Goal: Check status: Check status

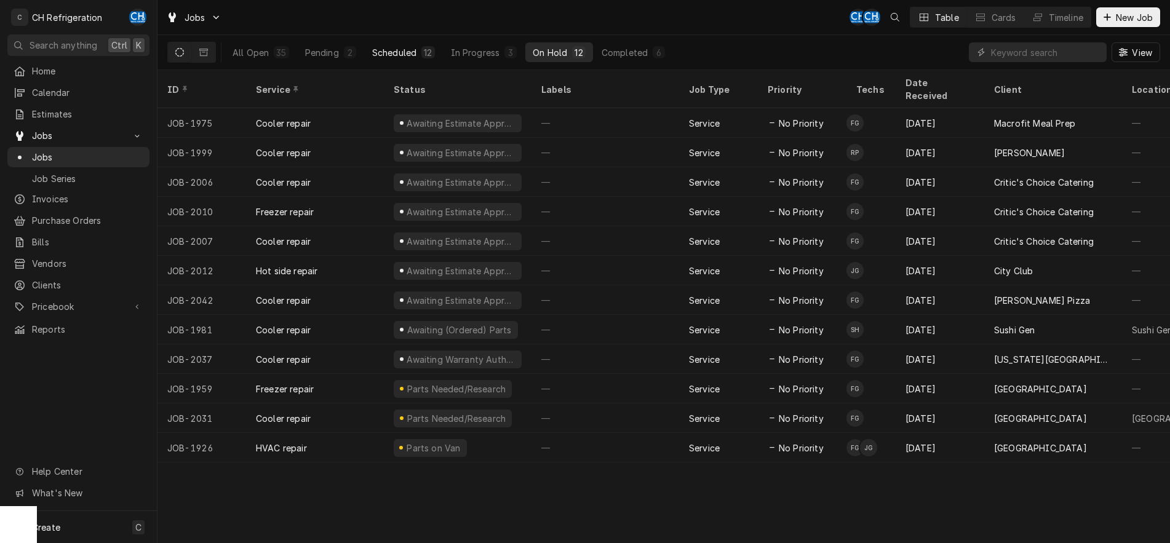
click at [383, 57] on div "Scheduled" at bounding box center [394, 52] width 44 height 13
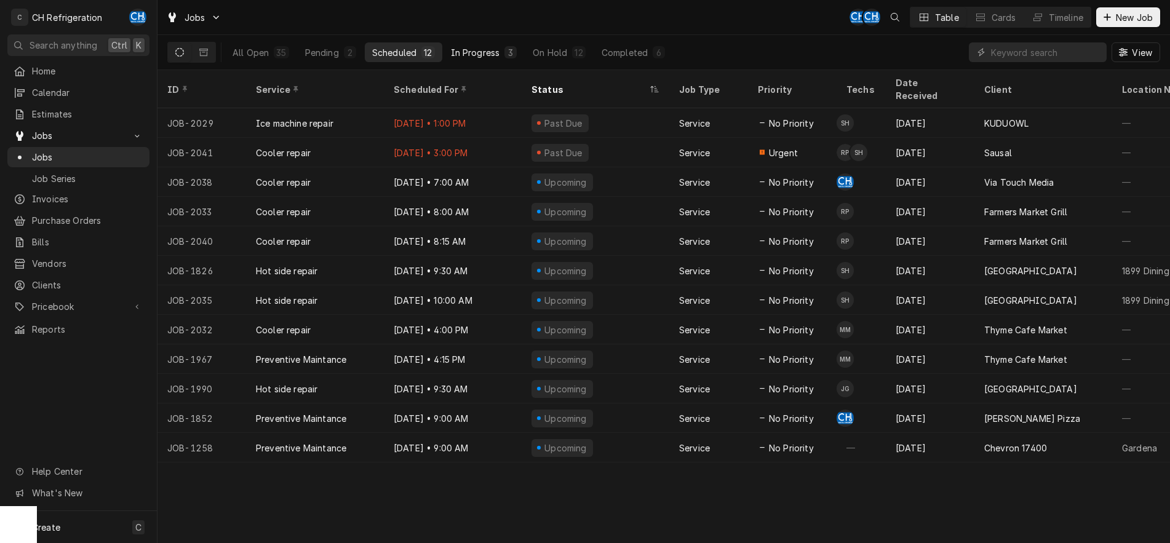
click at [477, 49] on div "In Progress" at bounding box center [475, 52] width 49 height 13
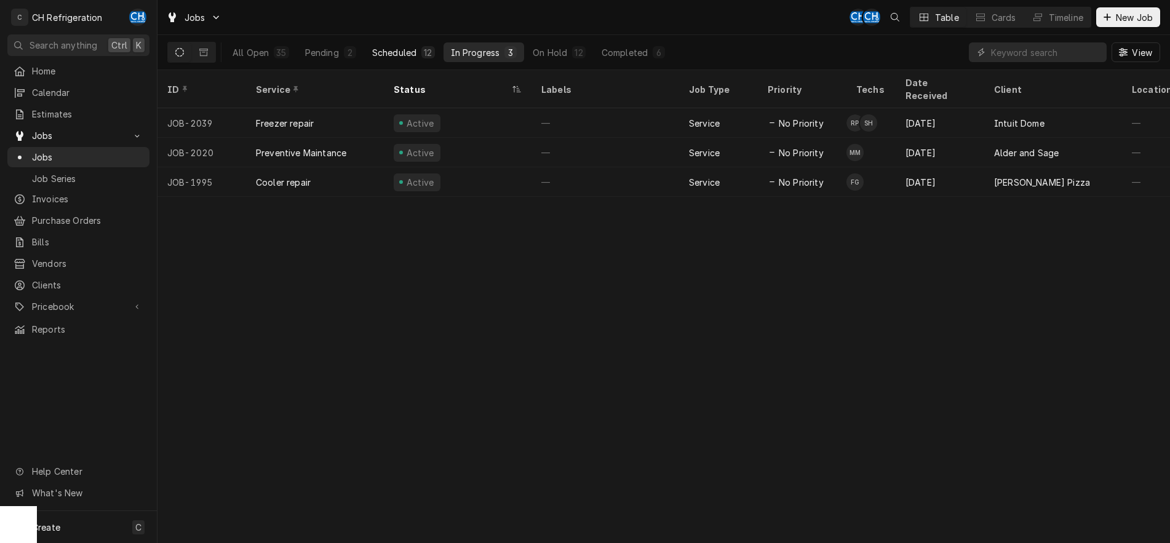
click at [397, 50] on div "Scheduled" at bounding box center [394, 52] width 44 height 13
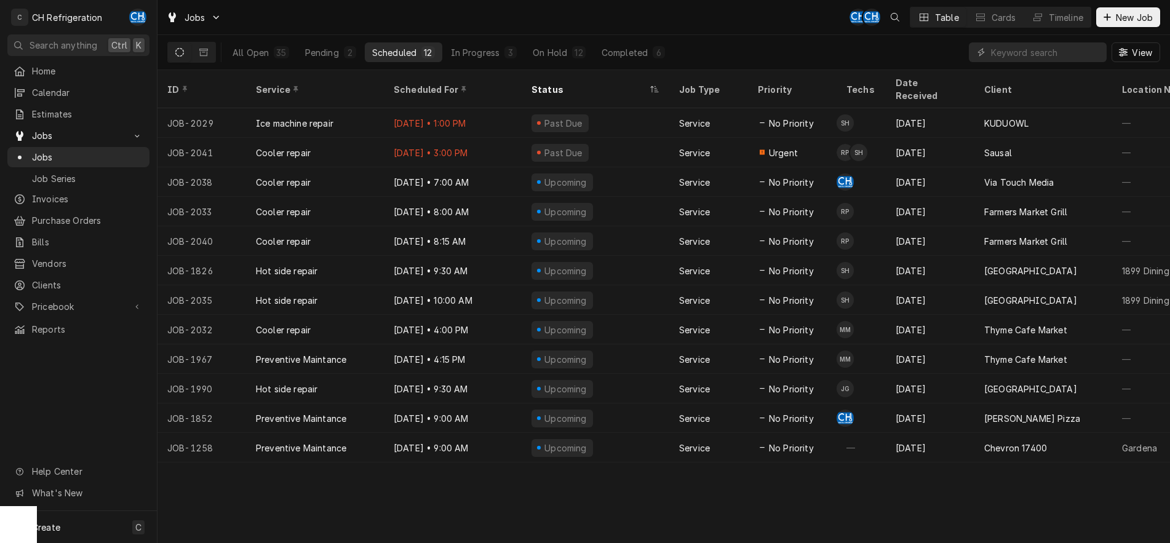
click at [585, 497] on div "ID Service Scheduled For Status Job Type Priority Techs Date Received Client Lo…" at bounding box center [663, 306] width 1012 height 473
click at [550, 49] on div "On Hold" at bounding box center [550, 52] width 34 height 13
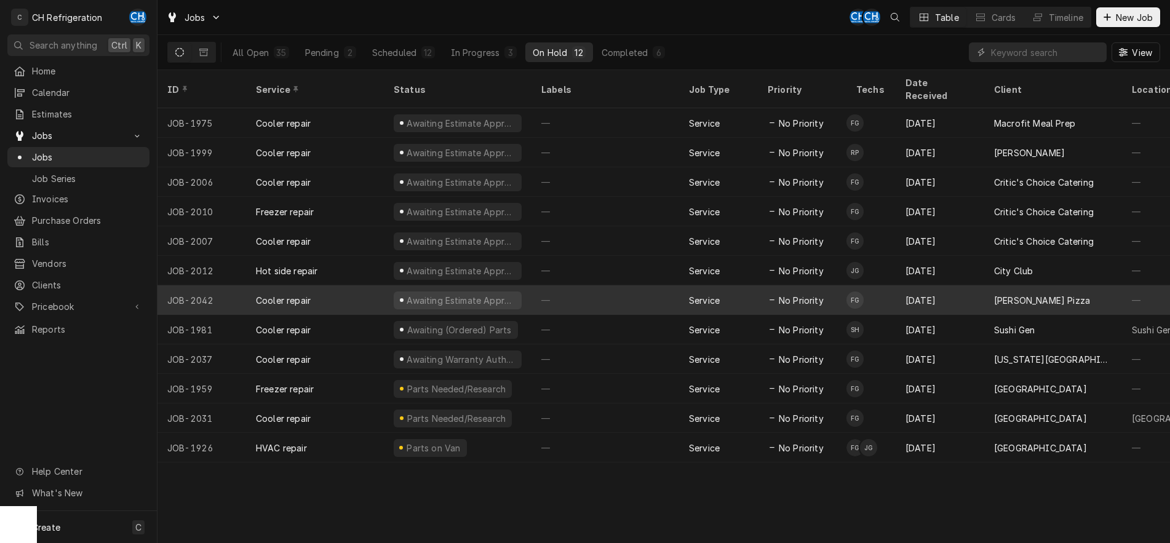
click at [635, 289] on div "—" at bounding box center [605, 300] width 148 height 30
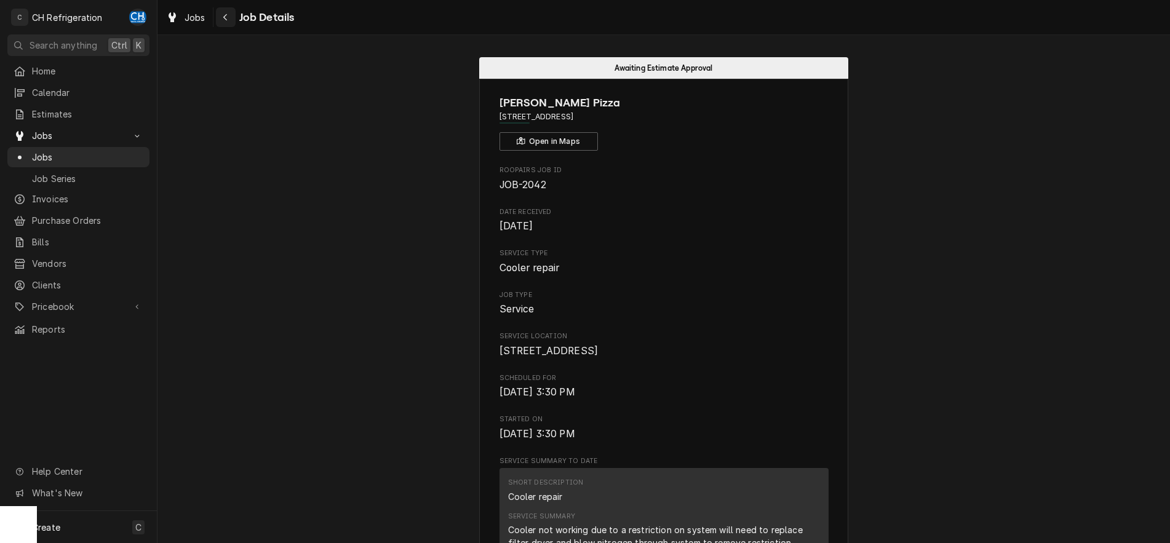
click at [230, 17] on div "Navigate back" at bounding box center [226, 17] width 12 height 12
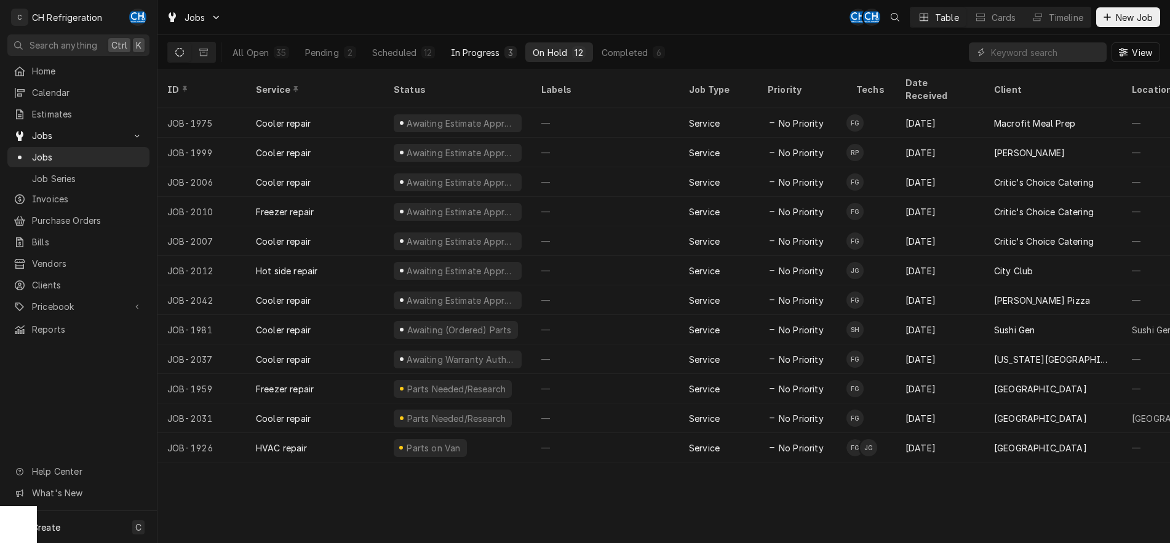
click at [477, 58] on button "In Progress 3" at bounding box center [483, 52] width 81 height 20
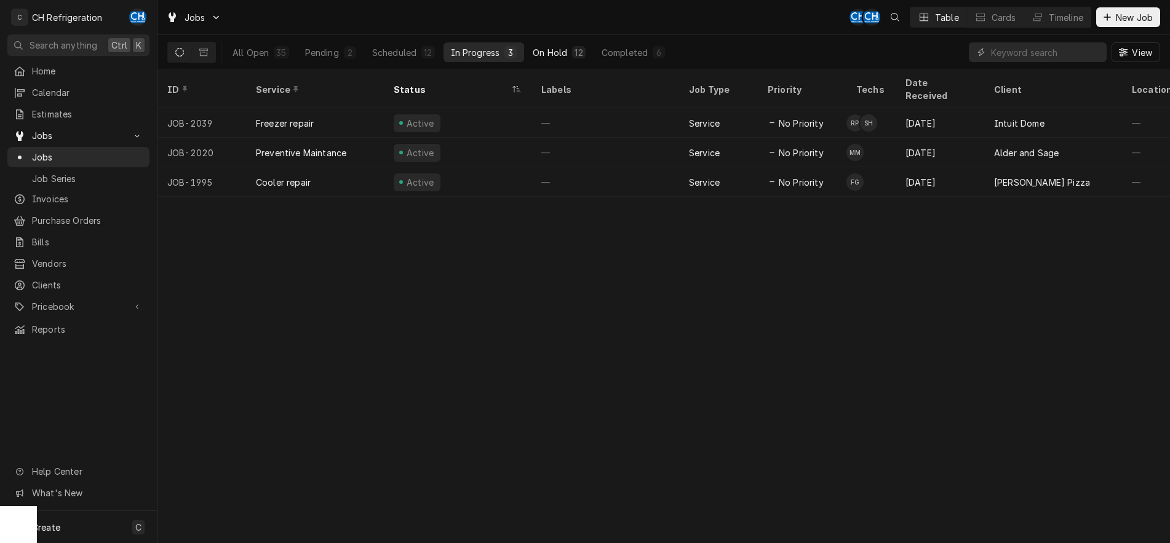
click at [561, 58] on button "On Hold 12" at bounding box center [558, 52] width 67 height 20
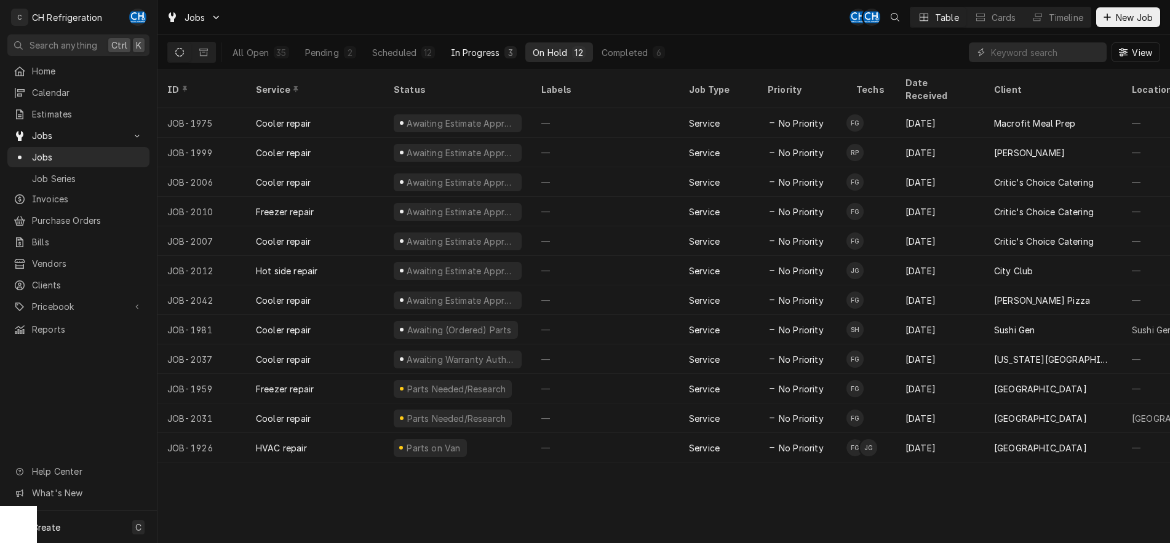
click at [479, 54] on div "In Progress" at bounding box center [475, 52] width 49 height 13
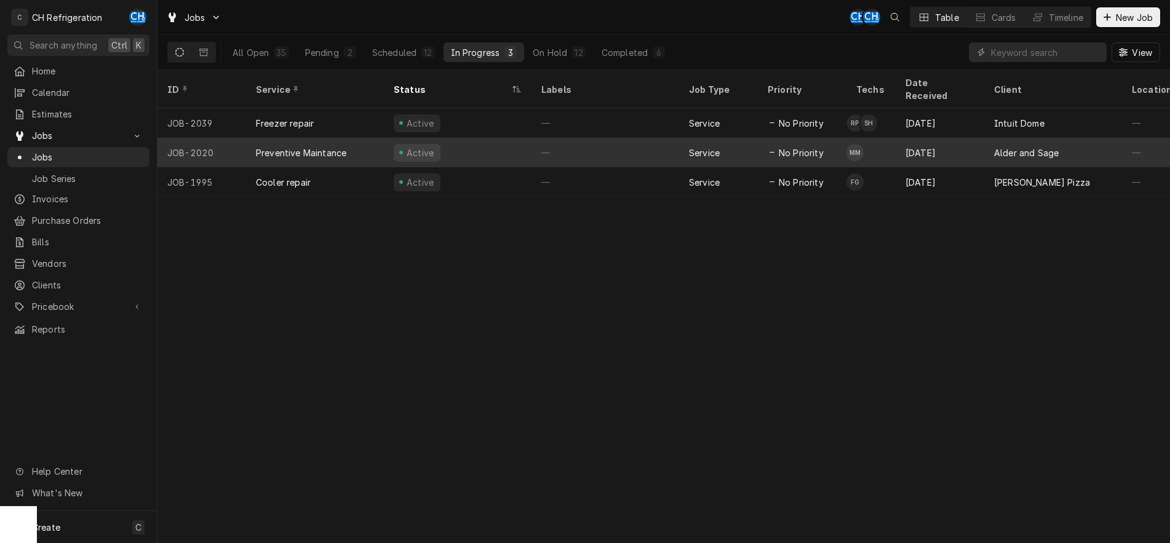
click at [701, 146] on div "Service" at bounding box center [704, 152] width 31 height 13
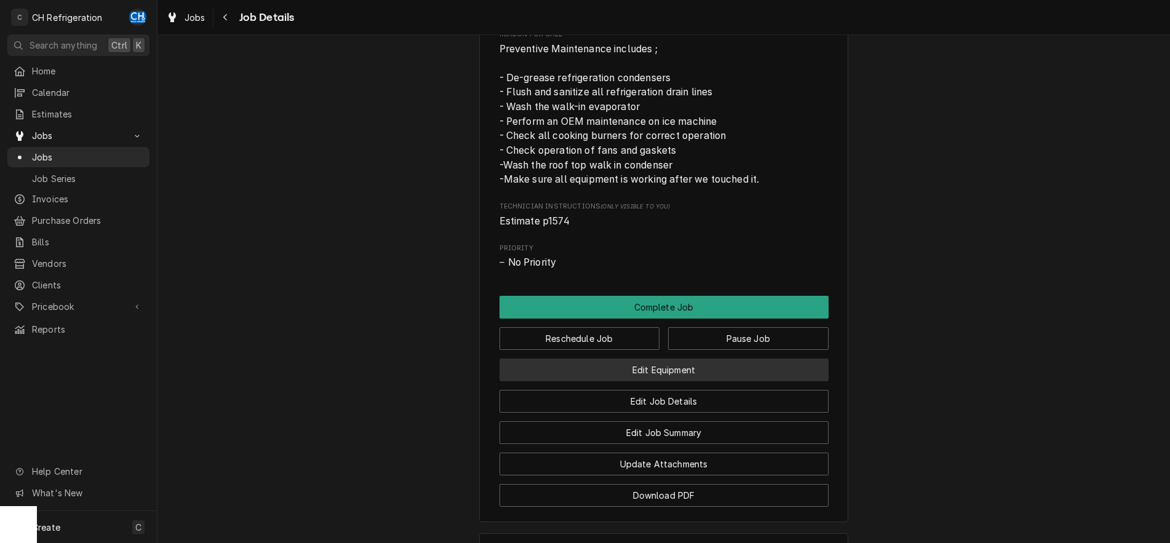
scroll to position [869, 0]
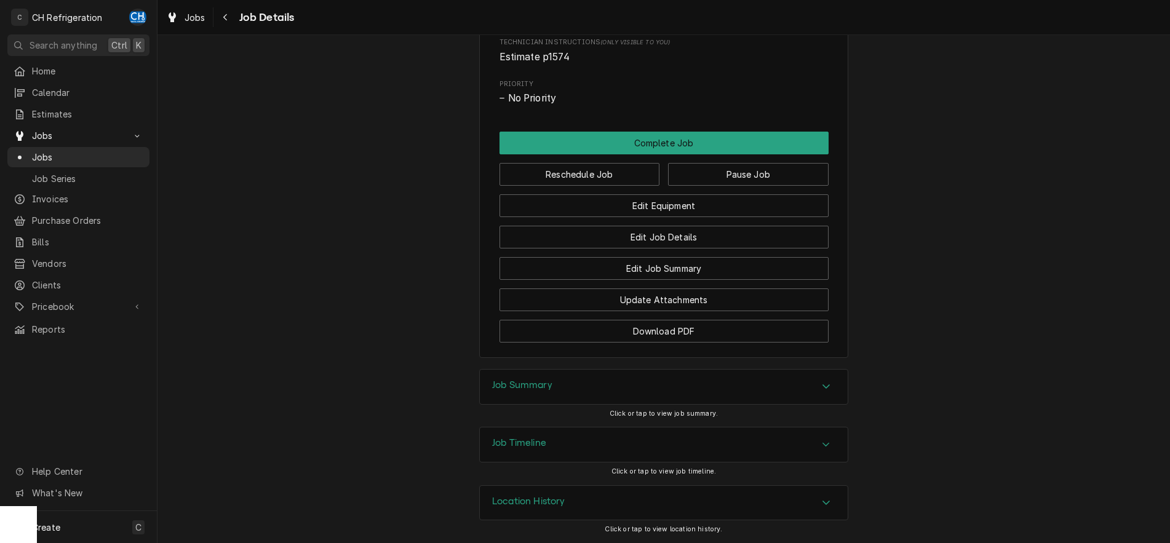
click at [807, 376] on div "Job Summary" at bounding box center [664, 387] width 368 height 34
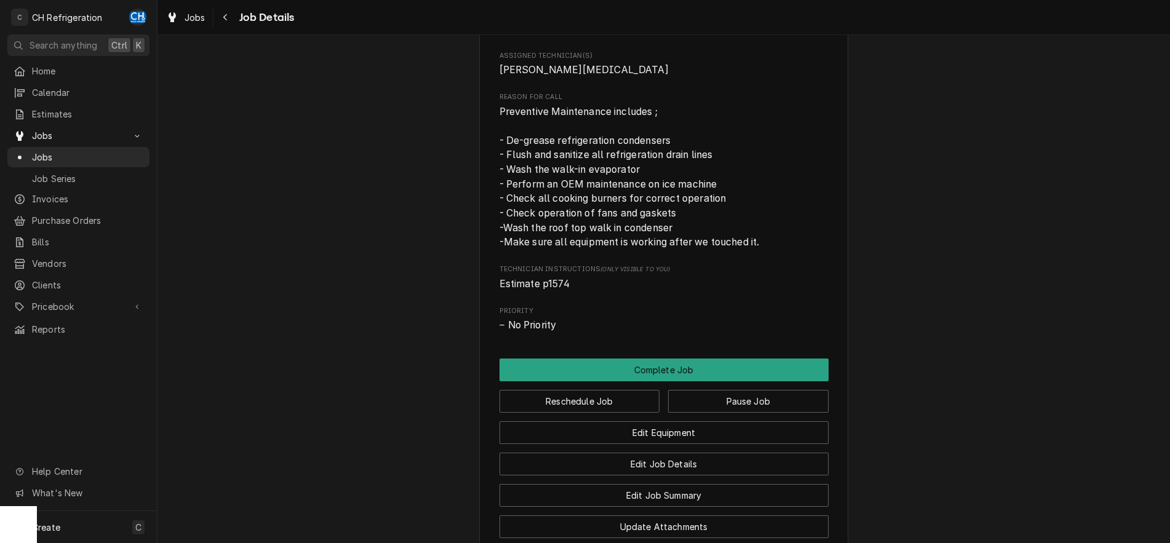
scroll to position [0, 0]
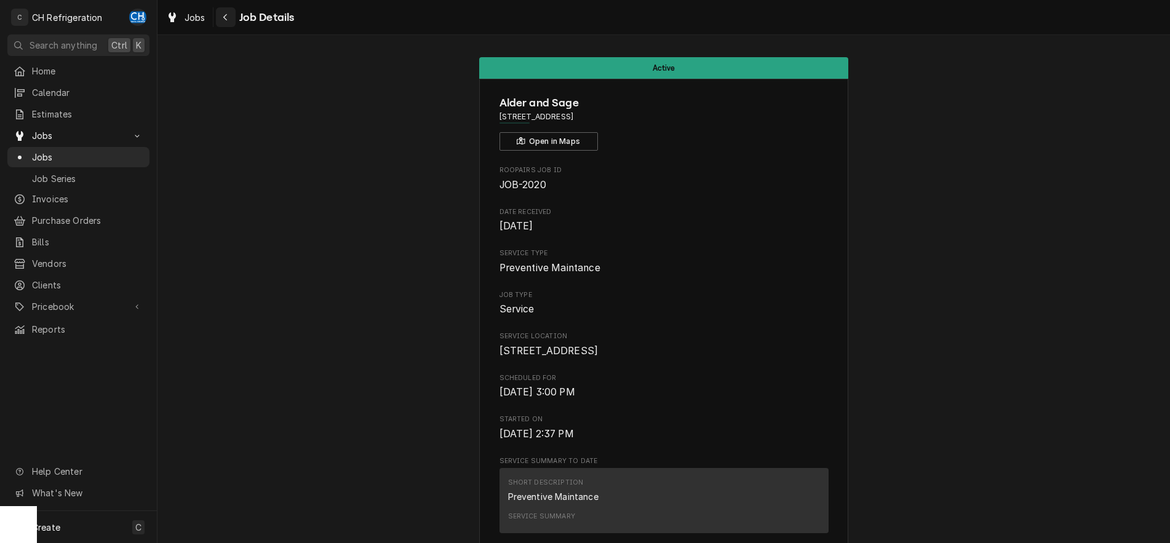
click at [223, 16] on icon "Navigate back" at bounding box center [226, 17] width 6 height 9
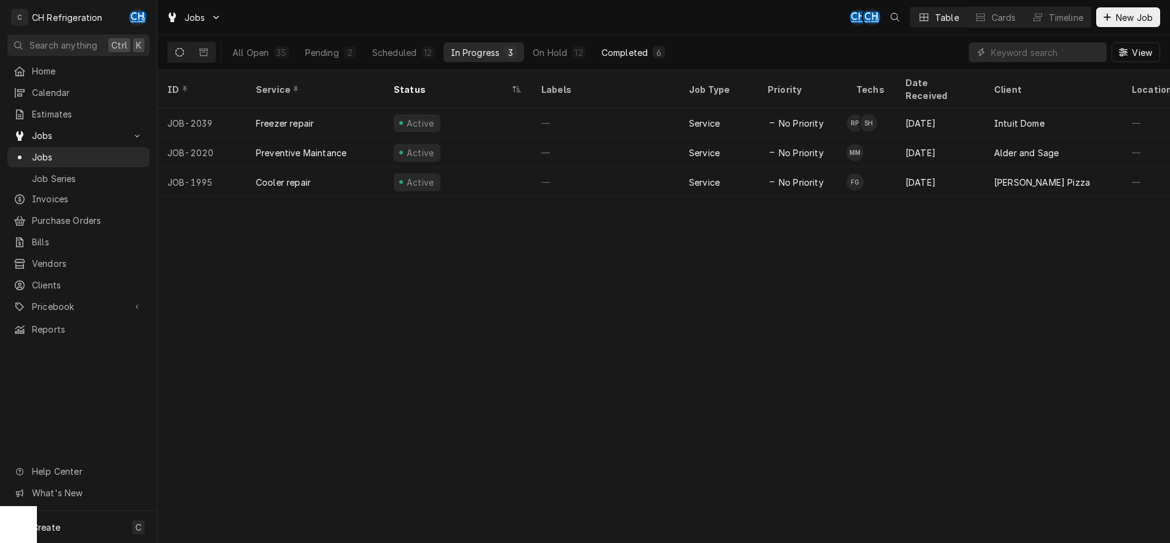
click at [614, 55] on div "Completed" at bounding box center [625, 52] width 46 height 13
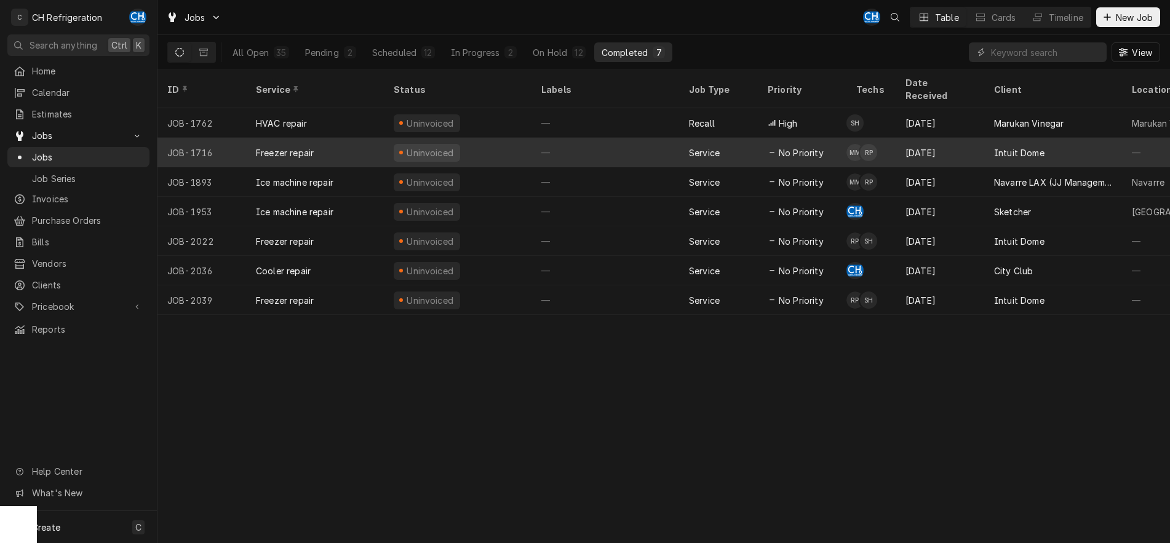
click at [642, 138] on div "—" at bounding box center [605, 153] width 148 height 30
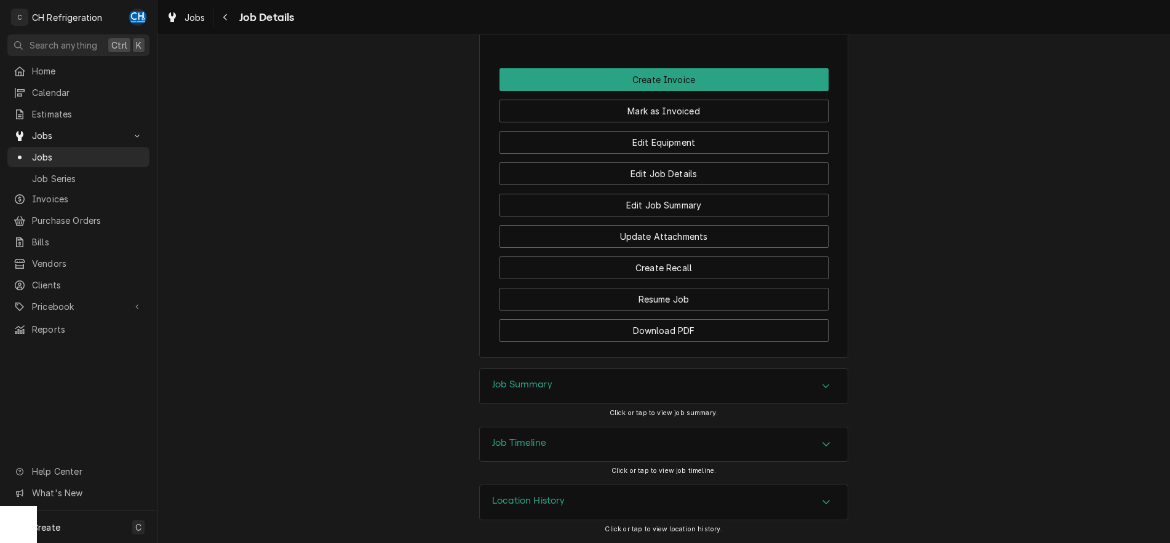
scroll to position [1145, 0]
click at [829, 374] on div "Job Summary" at bounding box center [664, 386] width 368 height 34
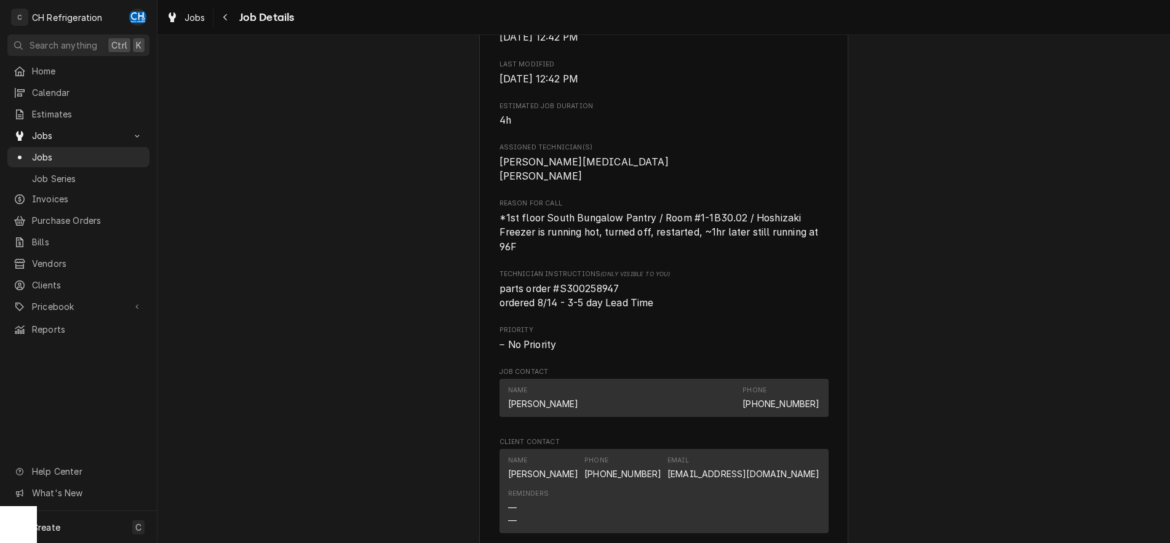
scroll to position [0, 0]
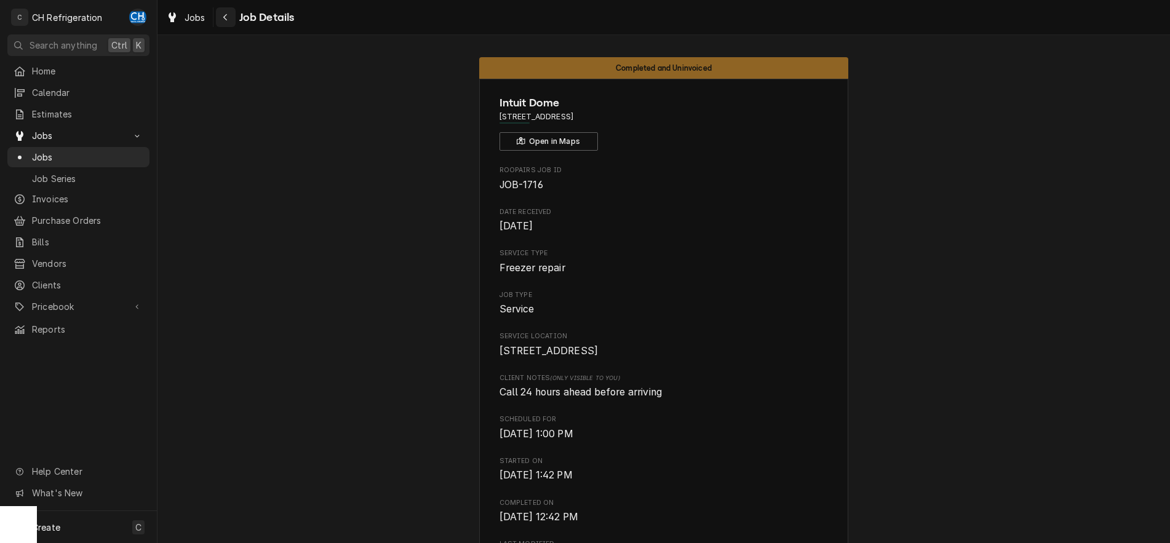
click at [227, 18] on icon "Navigate back" at bounding box center [226, 17] width 6 height 9
